Goal: Check status

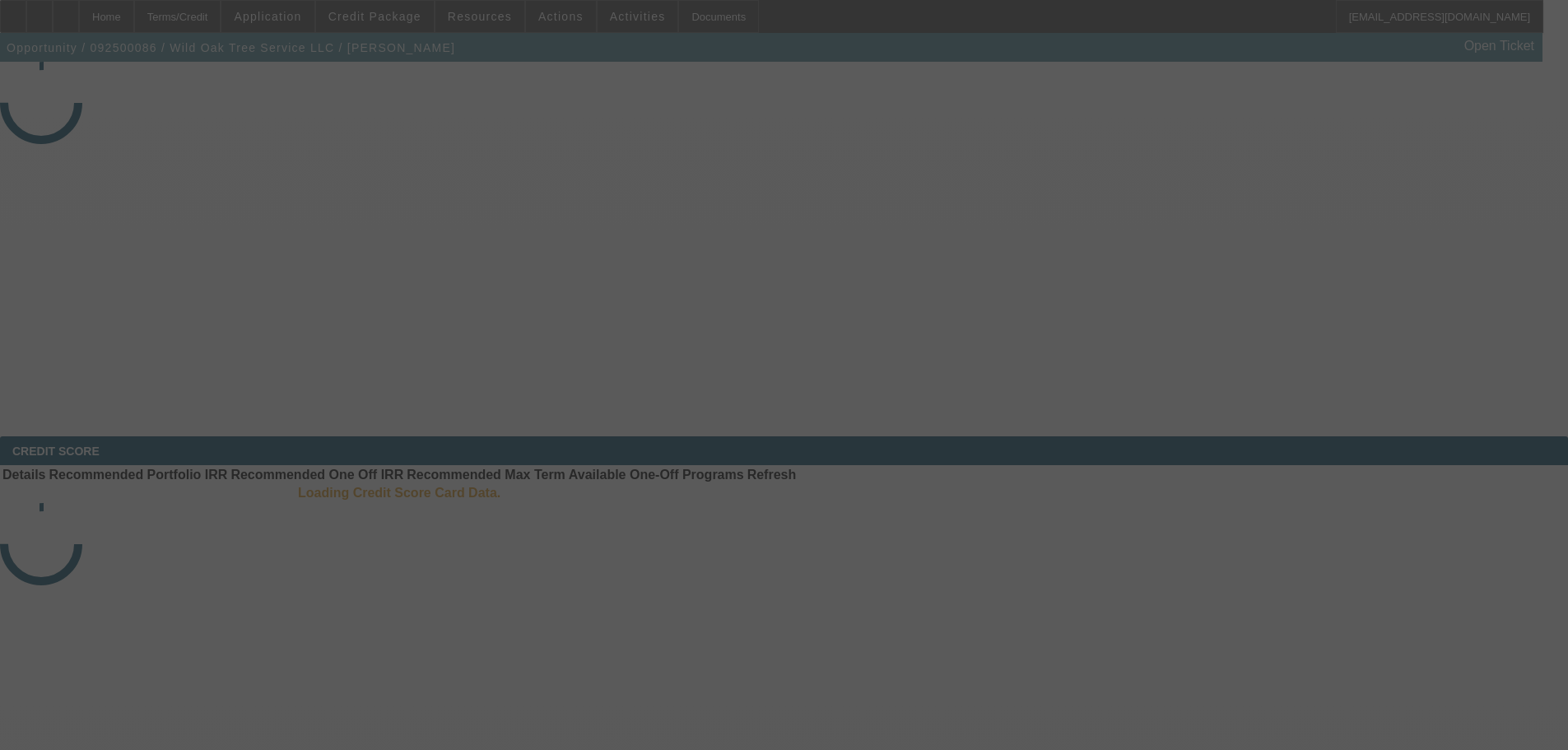
select select "4"
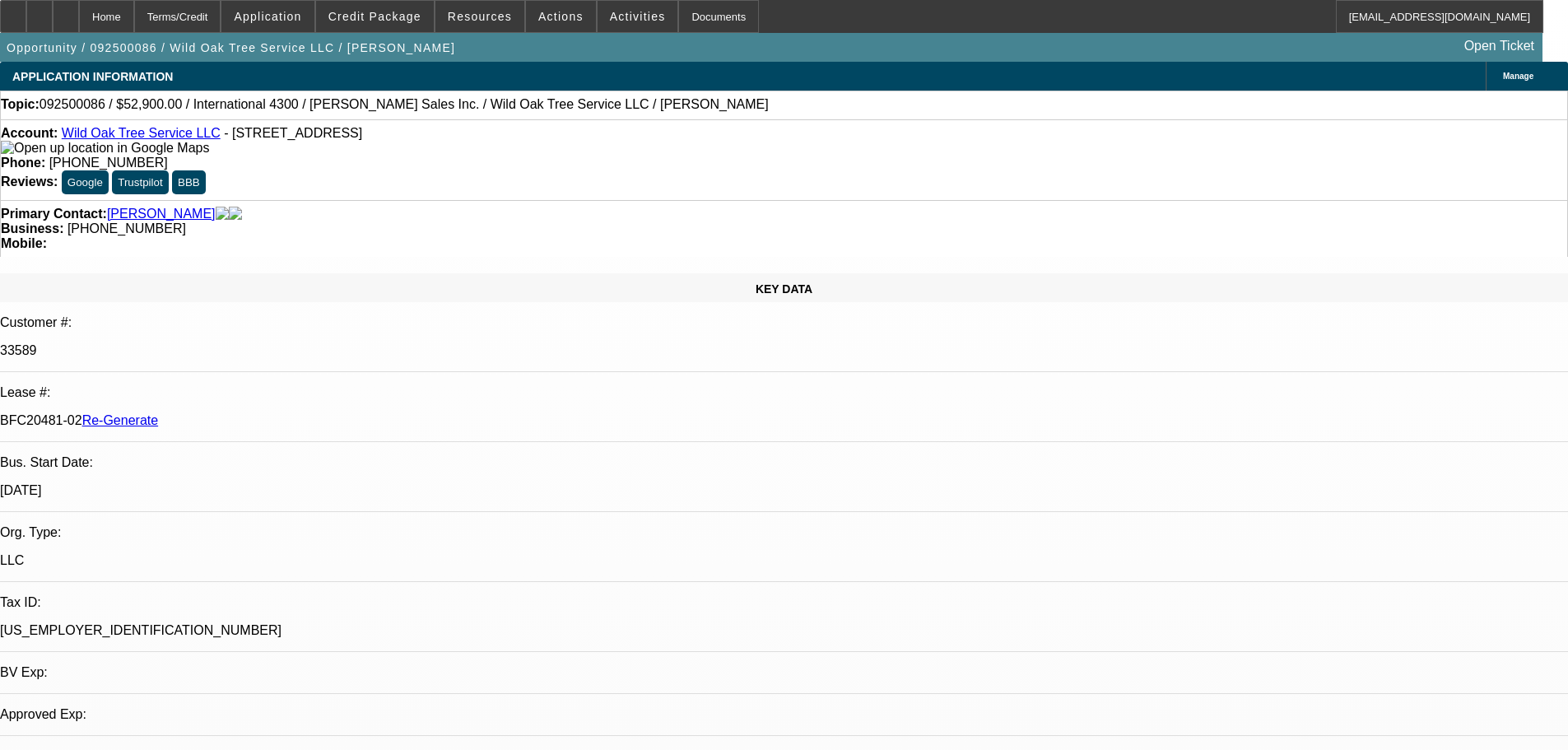
select select "0"
select select "2"
select select "0"
select select "6"
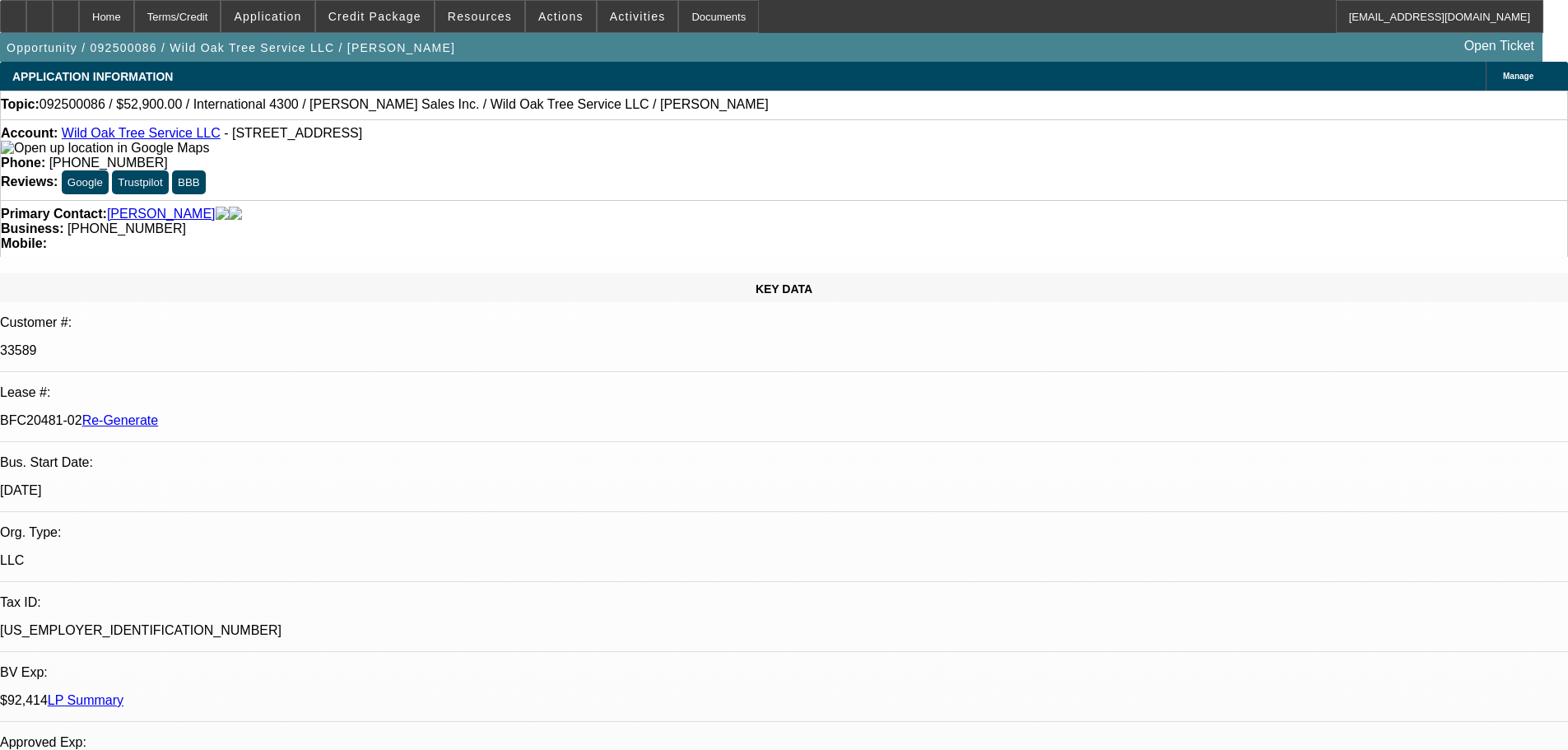
scroll to position [165, 0]
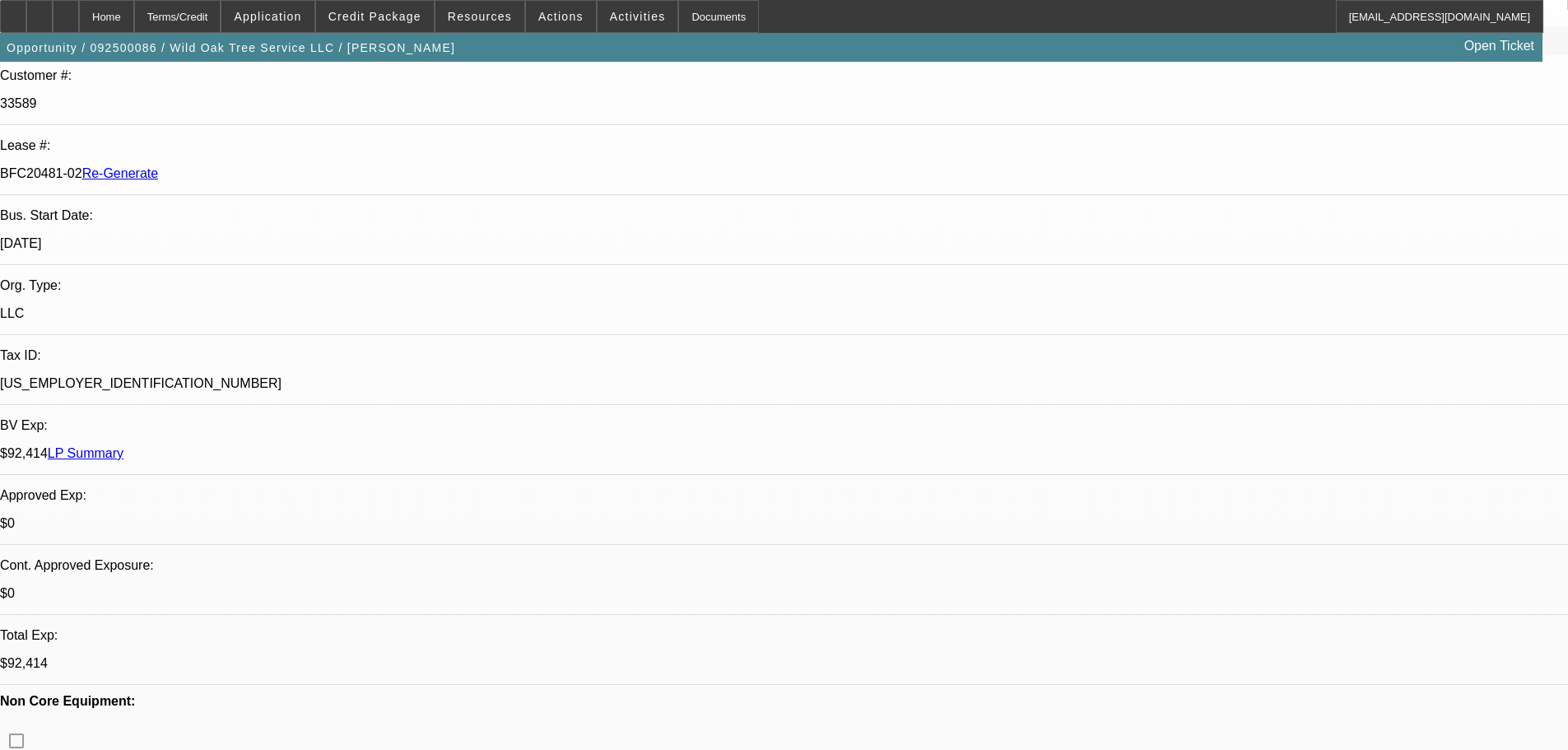
scroll to position [0, 0]
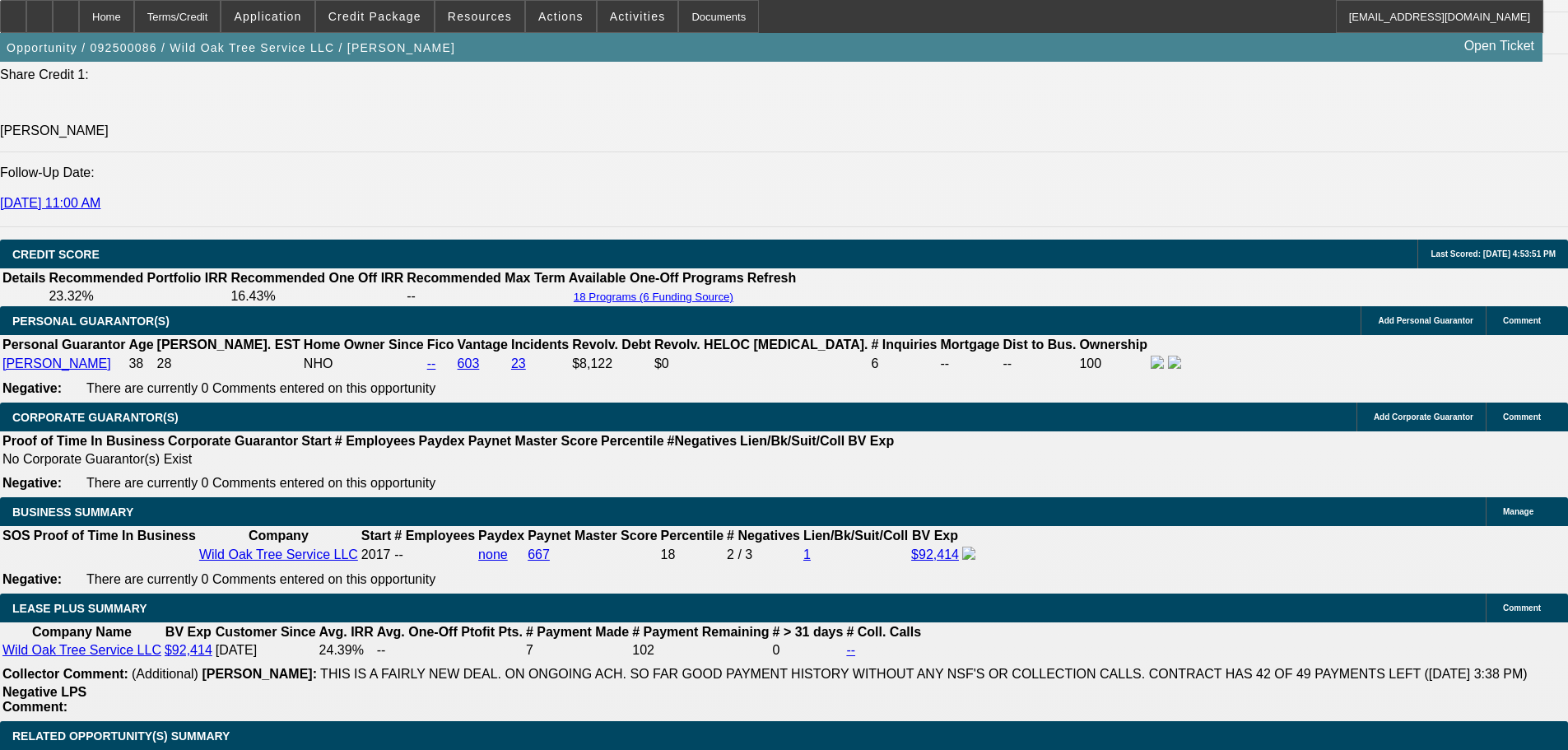
scroll to position [0, 0]
